Goal: Task Accomplishment & Management: Manage account settings

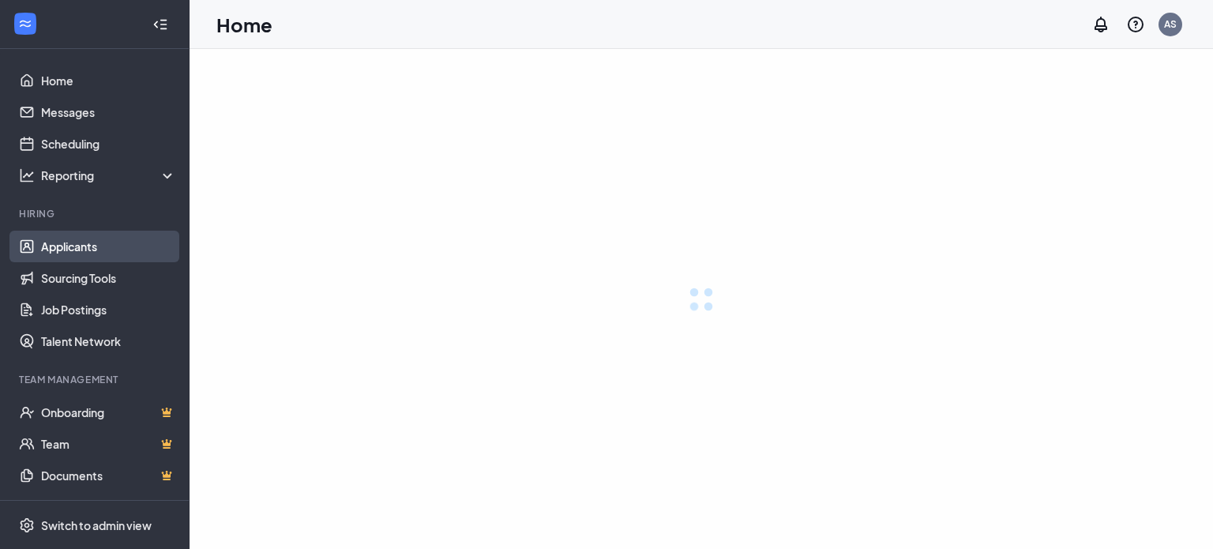
click at [92, 250] on link "Applicants" at bounding box center [108, 247] width 135 height 32
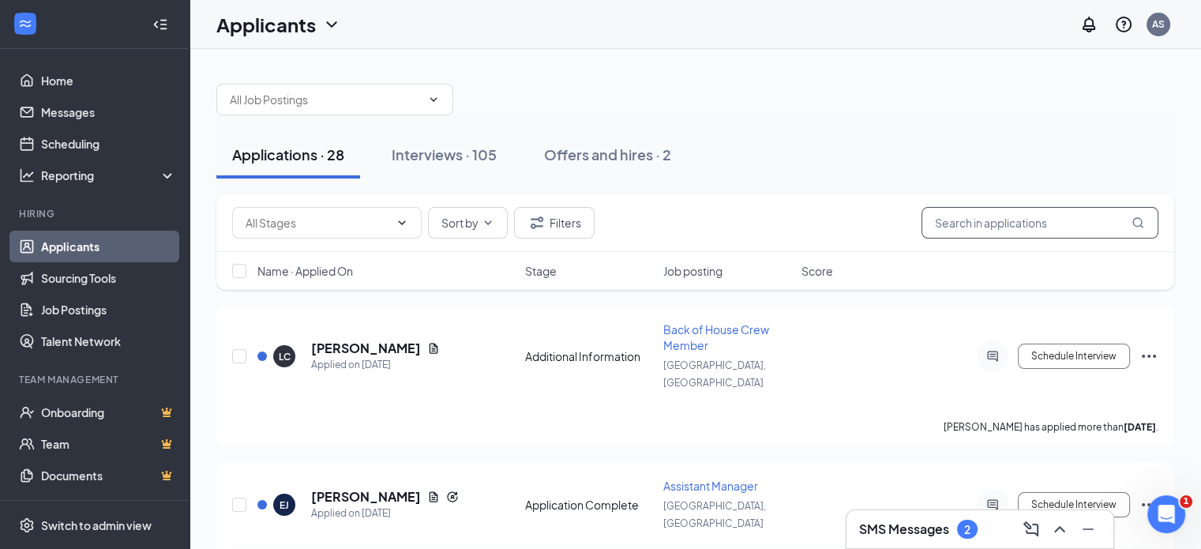
click at [982, 220] on input "text" at bounding box center [1040, 223] width 237 height 32
click at [1016, 224] on input "text" at bounding box center [1040, 223] width 237 height 32
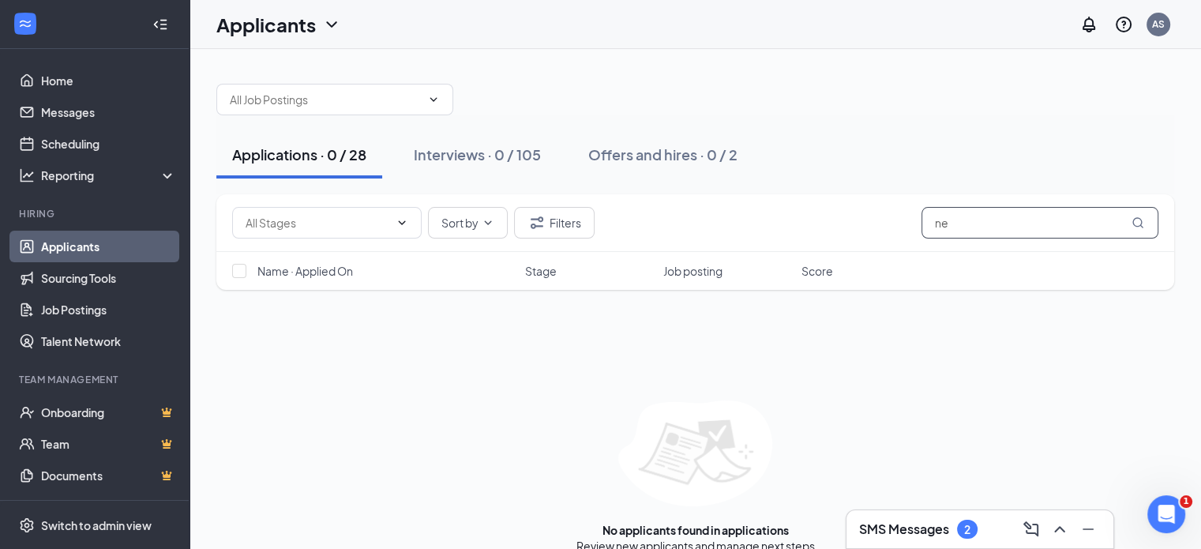
type input "n"
type input "white"
click at [463, 152] on div "Interviews · 1 / 105" at bounding box center [475, 155] width 122 height 20
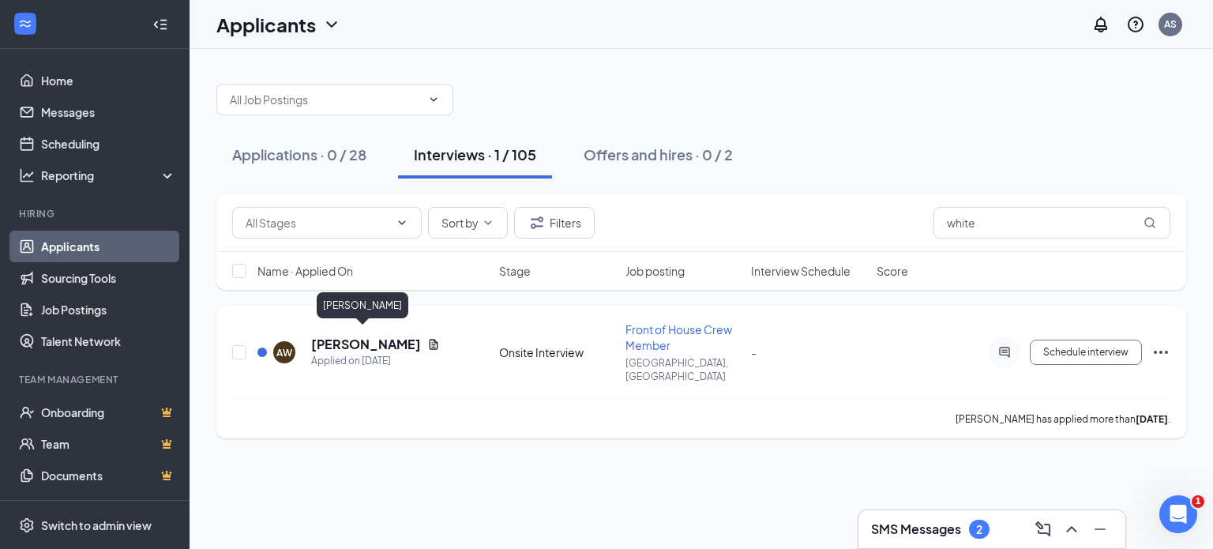
click at [313, 336] on h5 "[PERSON_NAME]" at bounding box center [366, 344] width 110 height 17
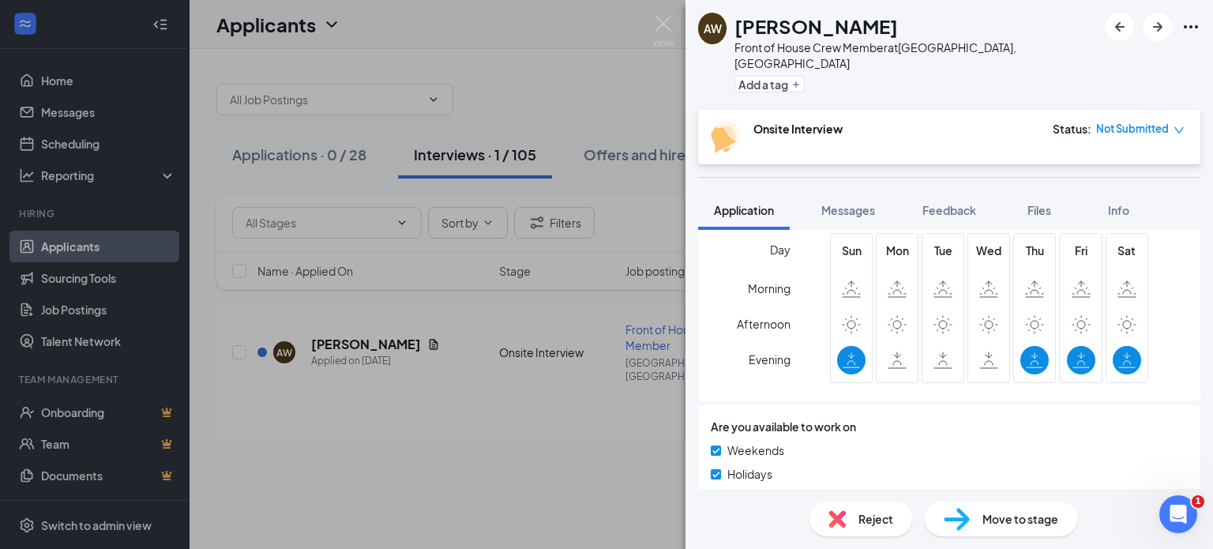
scroll to position [859, 0]
click at [1193, 26] on icon "Ellipses" at bounding box center [1191, 26] width 19 height 19
click at [1091, 66] on link "View full application" at bounding box center [1105, 63] width 171 height 16
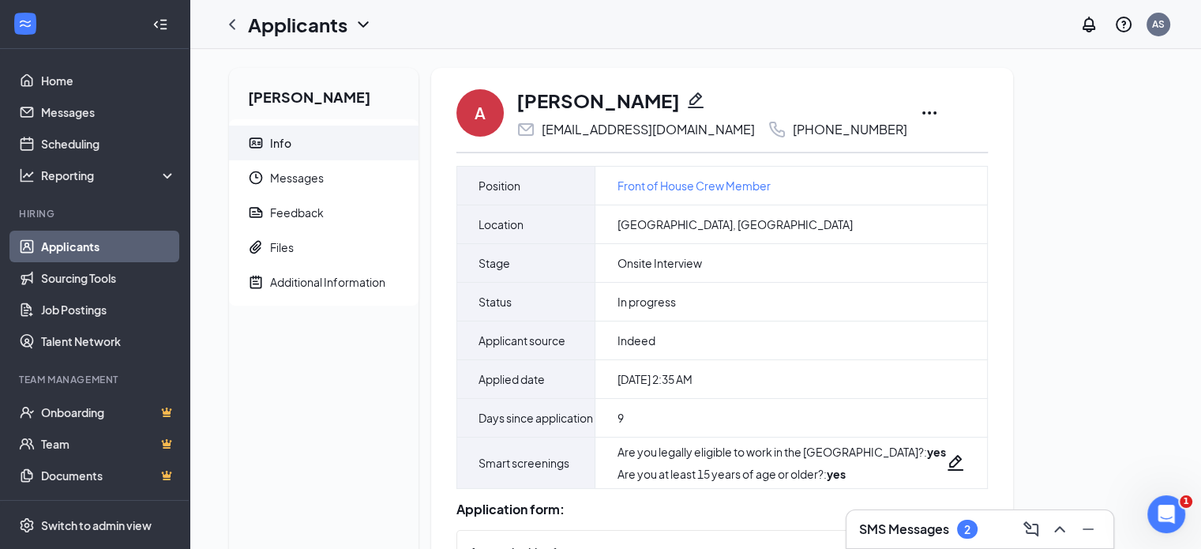
click at [920, 112] on icon "Ellipses" at bounding box center [929, 112] width 19 height 19
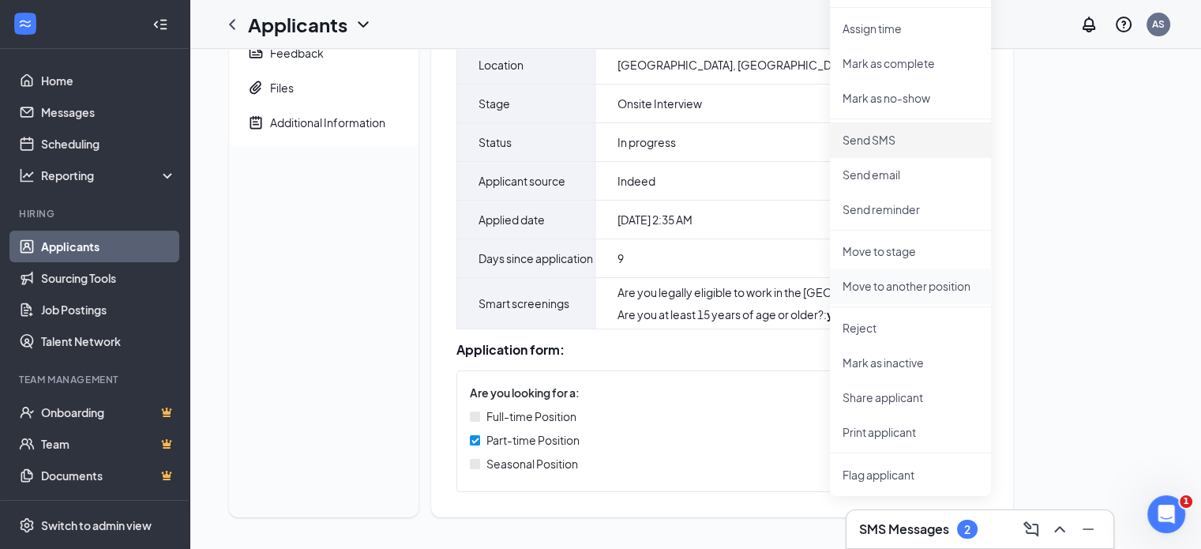
scroll to position [177, 0]
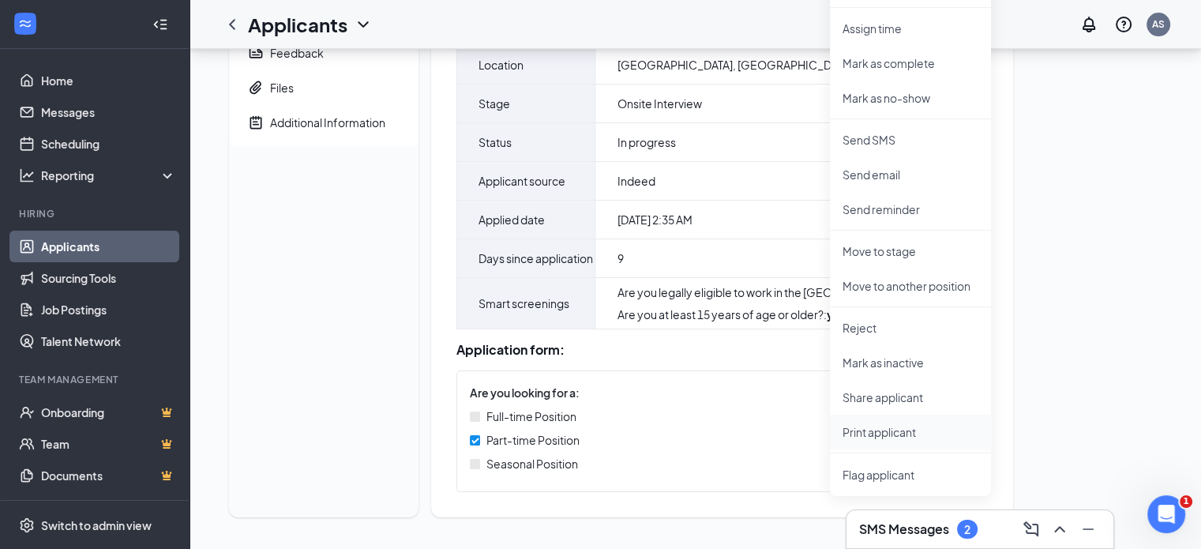
click at [872, 424] on p "Print applicant" at bounding box center [911, 432] width 136 height 16
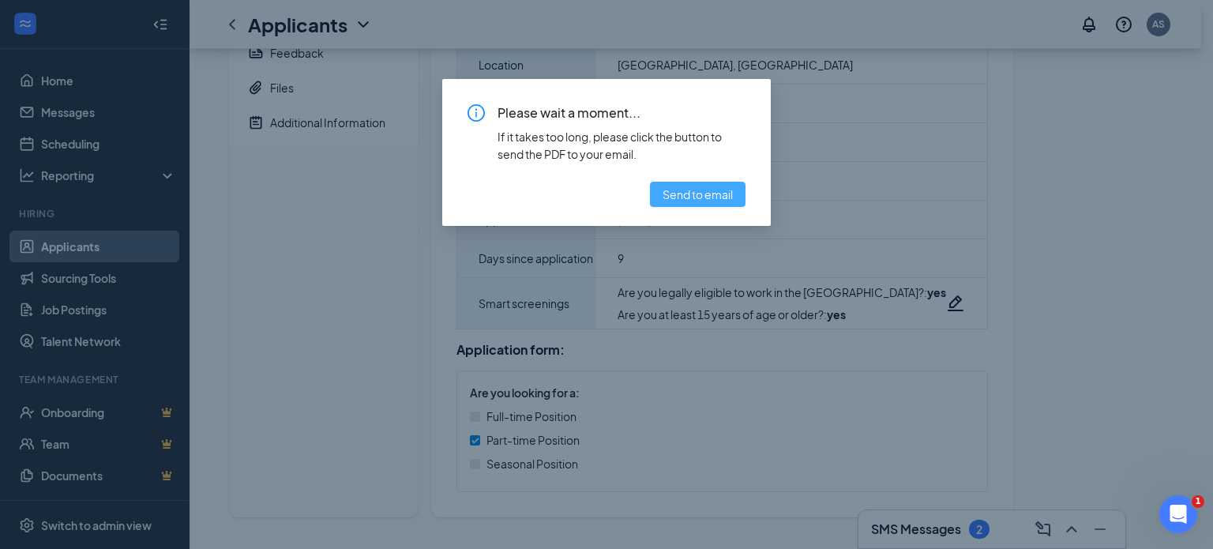
click at [681, 194] on span "Send to email" at bounding box center [698, 194] width 70 height 17
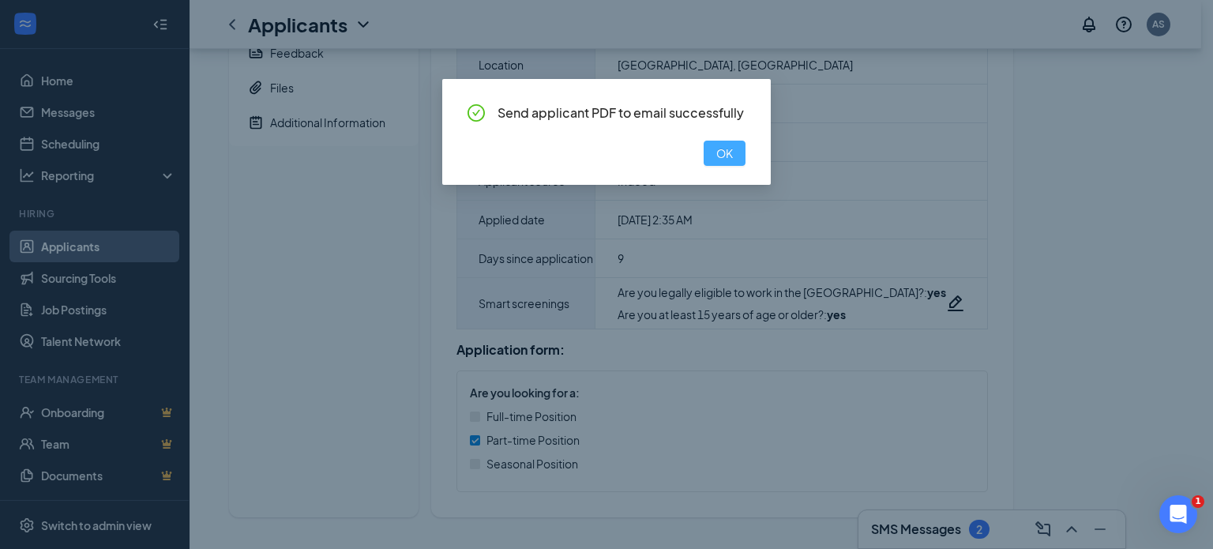
click at [714, 158] on button "OK" at bounding box center [725, 153] width 42 height 25
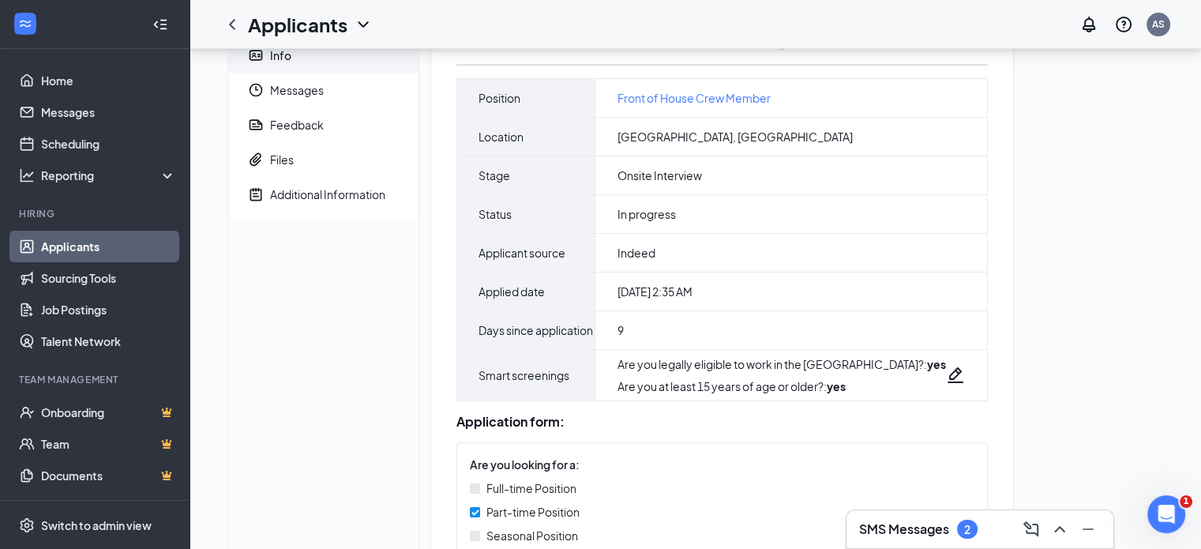
scroll to position [0, 0]
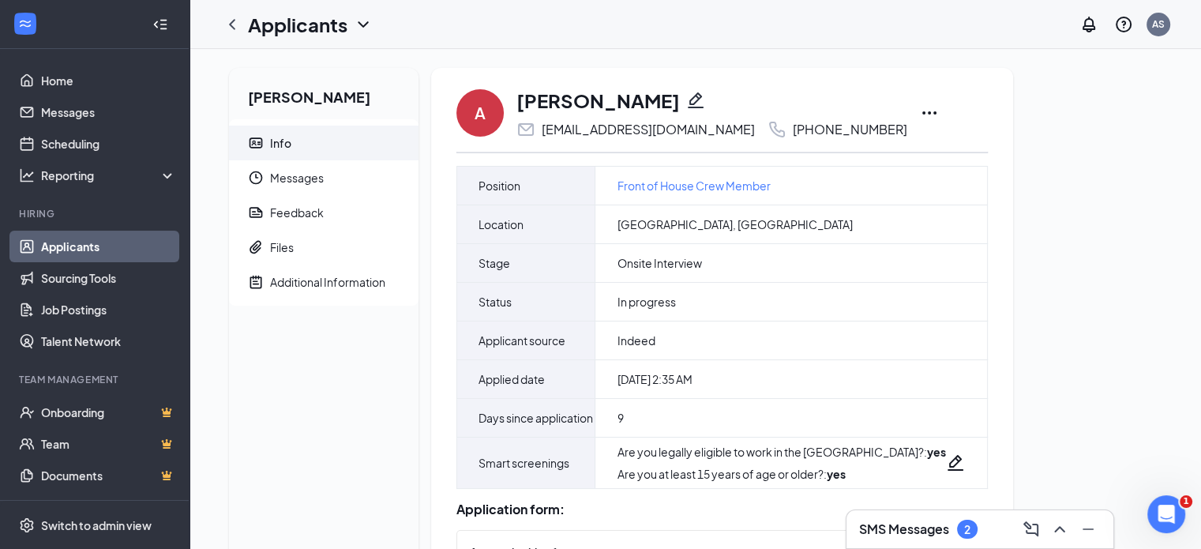
click at [920, 111] on icon "Ellipses" at bounding box center [929, 112] width 19 height 19
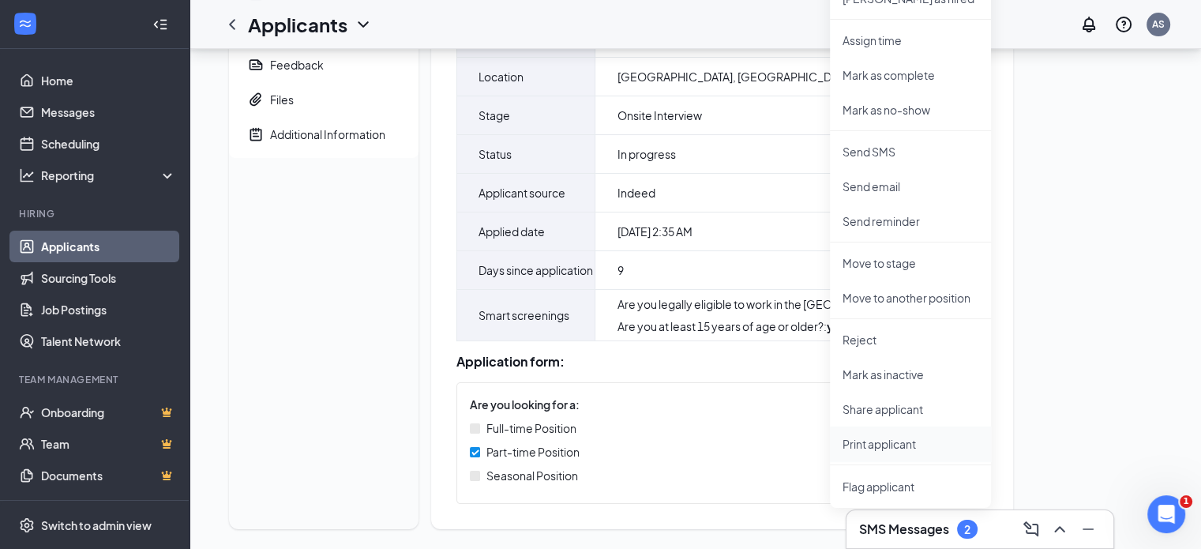
scroll to position [177, 0]
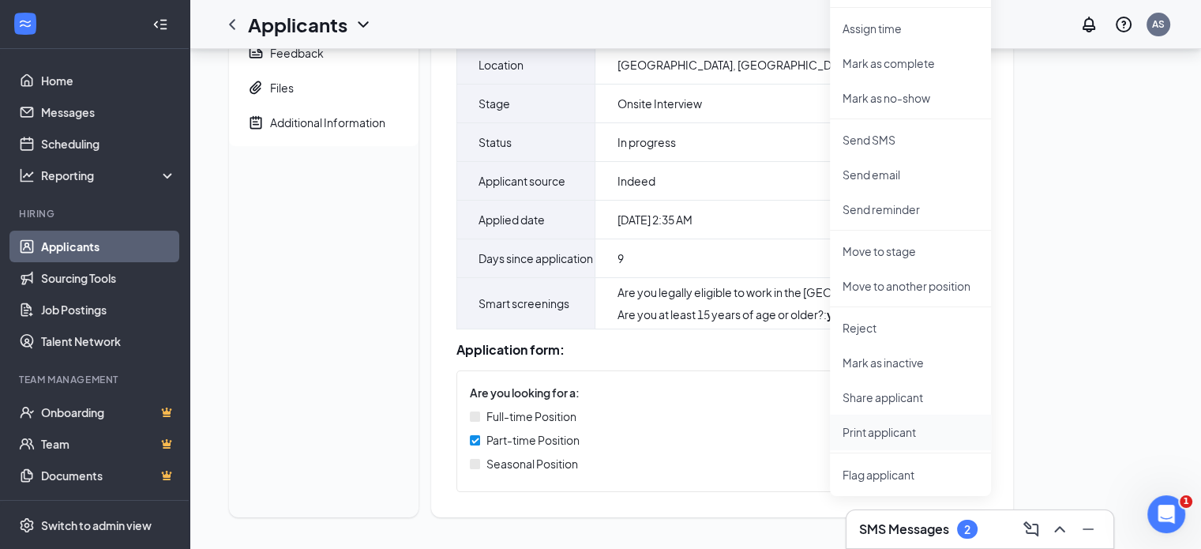
click at [881, 424] on p "Print applicant" at bounding box center [911, 432] width 136 height 16
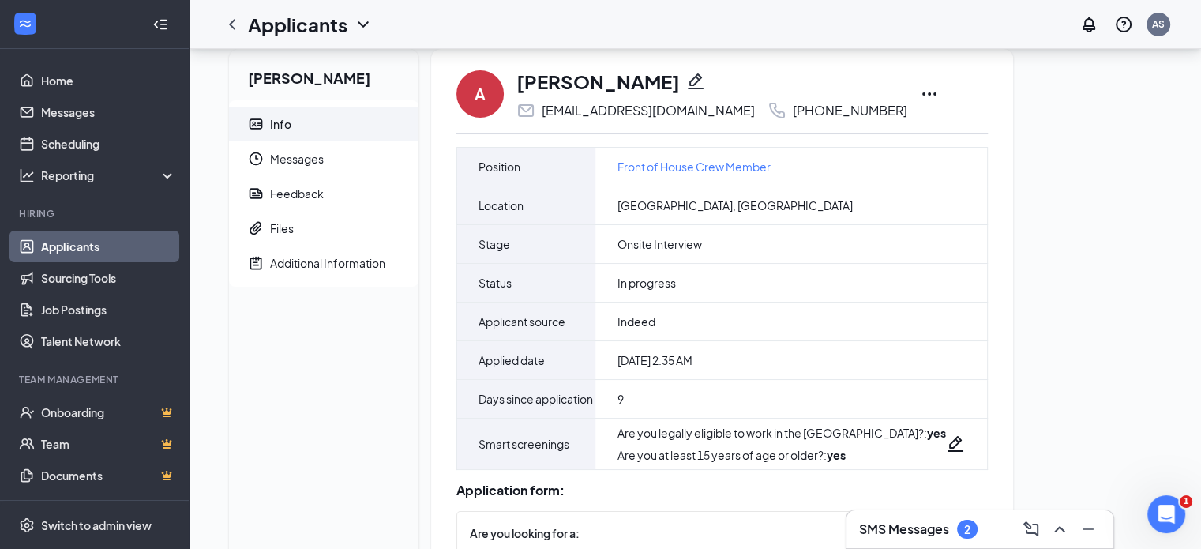
scroll to position [0, 0]
